Goal: Task Accomplishment & Management: Manage account settings

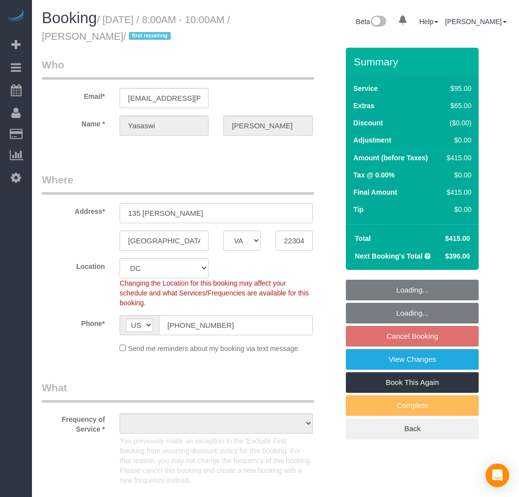
select select "VA"
select select "string:fspay-f3267253-49ae-4b31-b151-66768e708bf0"
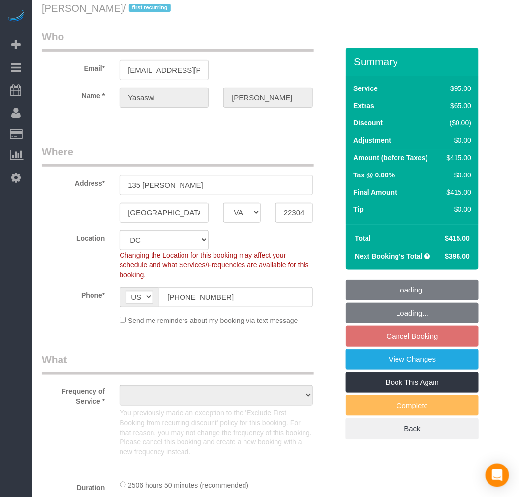
select select "object:8010"
select select "spot175"
select select "number:5"
select select "number:27"
select select "number:42"
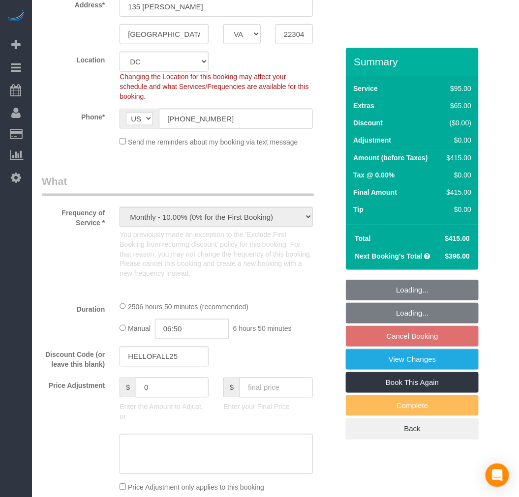
select select "object:8015"
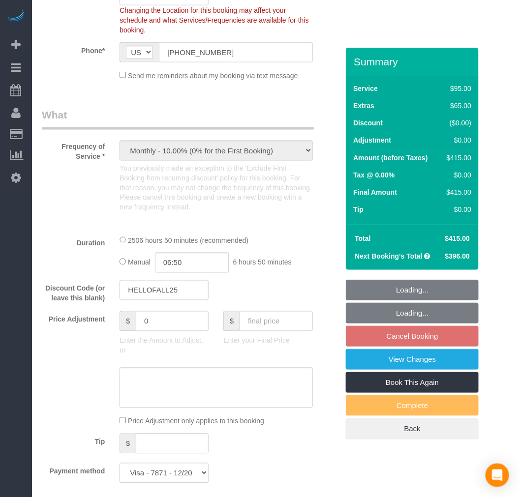
select select "2501"
select select "3"
select select "1"
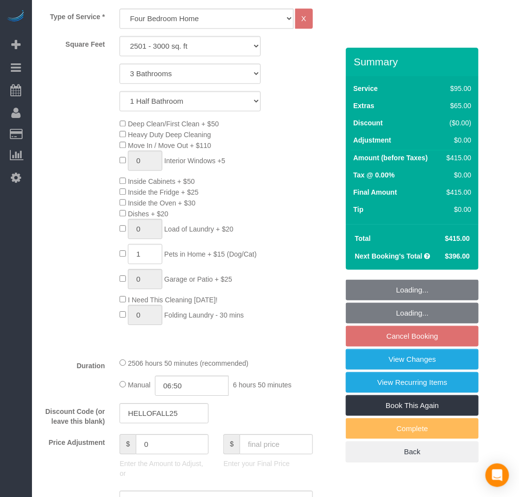
select select "2501"
select select "3"
select select "1"
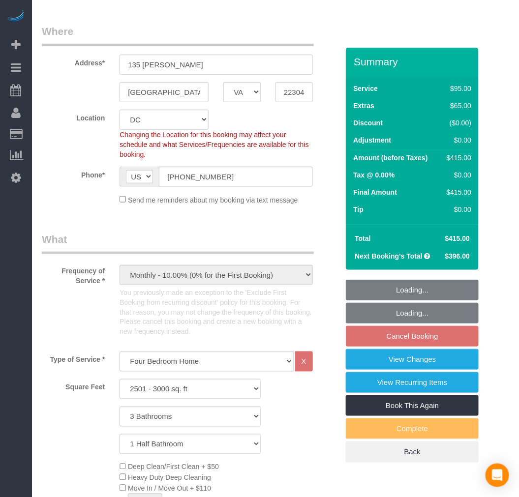
scroll to position [55, 0]
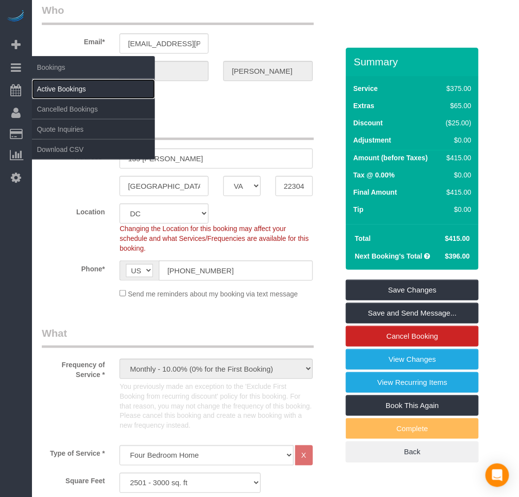
click at [53, 92] on link "Active Bookings" at bounding box center [93, 89] width 123 height 20
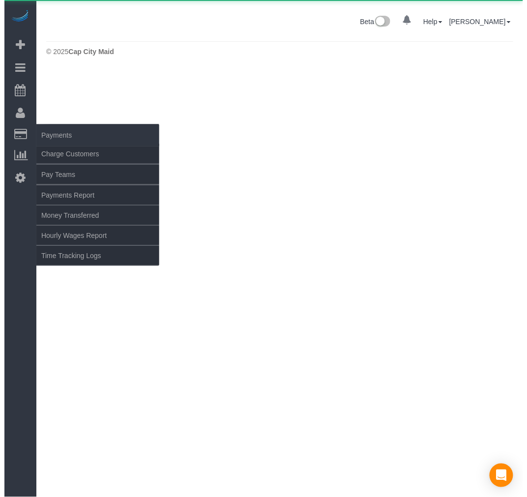
scroll to position [0, 0]
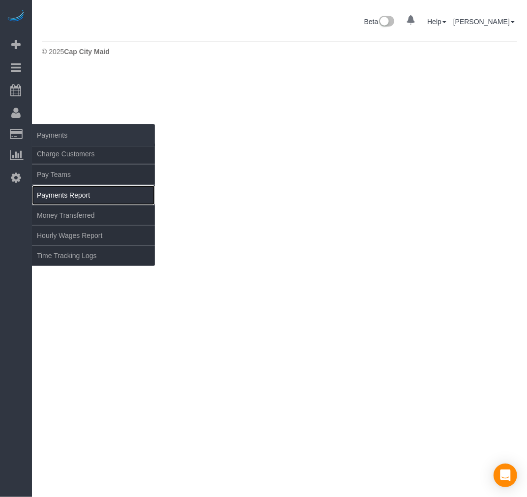
click at [82, 201] on link "Payments Report" at bounding box center [93, 195] width 123 height 20
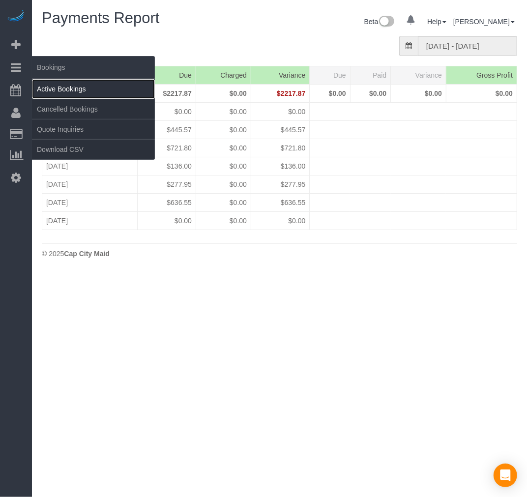
click at [85, 87] on link "Active Bookings" at bounding box center [93, 89] width 123 height 20
